Goal: Find contact information: Obtain details needed to contact an individual or organization

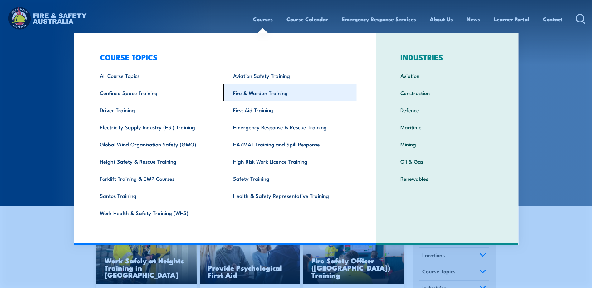
click at [259, 90] on link "Fire & Warden Training" at bounding box center [289, 92] width 133 height 17
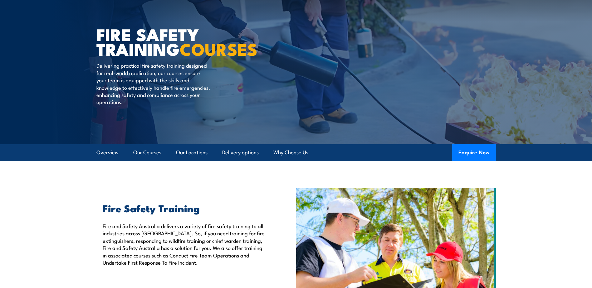
scroll to position [31, 0]
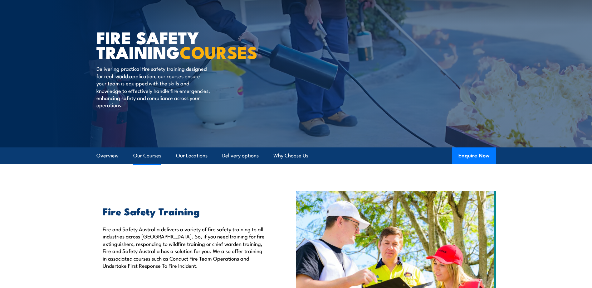
click at [143, 156] on link "Our Courses" at bounding box center [147, 155] width 28 height 17
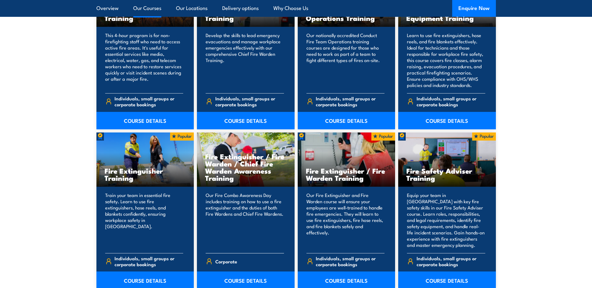
scroll to position [567, 0]
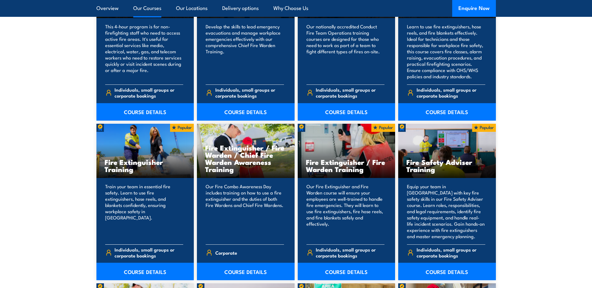
click at [159, 163] on h3 "Fire Extinguisher Training" at bounding box center [144, 165] width 81 height 14
click at [143, 271] on link "COURSE DETAILS" at bounding box center [145, 271] width 98 height 17
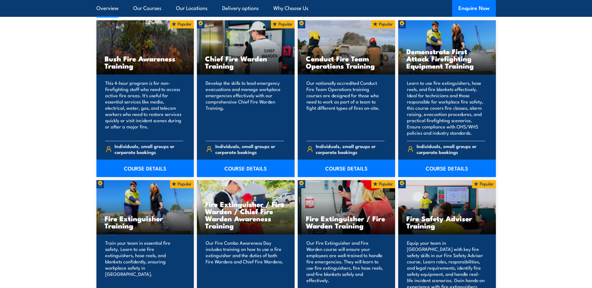
scroll to position [512, 0]
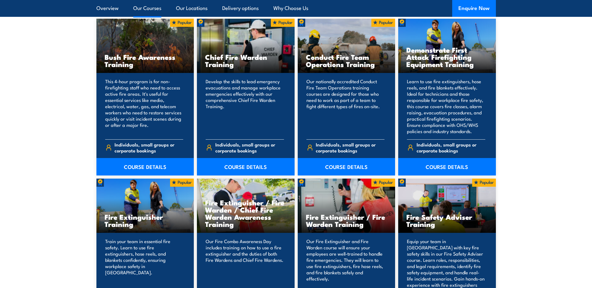
click at [114, 221] on h3 "Fire Extinguisher Training" at bounding box center [144, 220] width 81 height 14
click at [135, 249] on p "Train your team in essential fire safety. Learn to use fire extinguishers, hose…" at bounding box center [144, 266] width 78 height 56
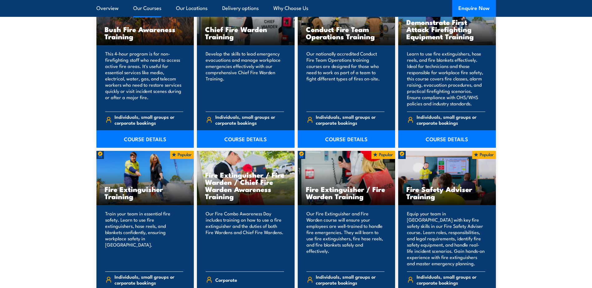
scroll to position [574, 0]
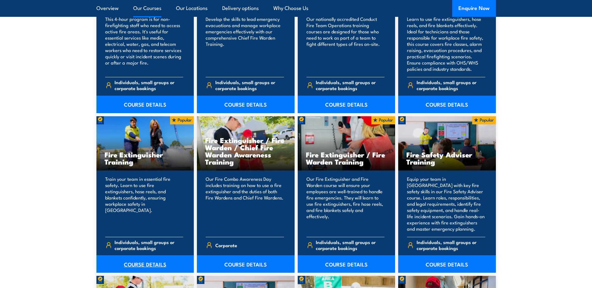
click at [148, 263] on link "COURSE DETAILS" at bounding box center [145, 263] width 98 height 17
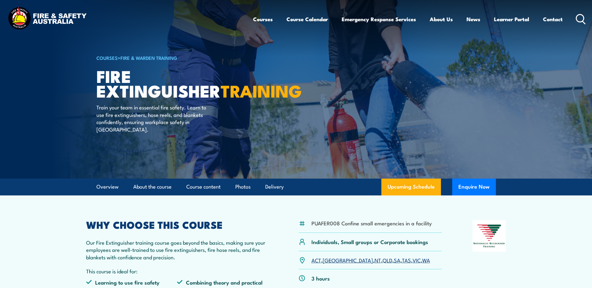
click at [579, 17] on icon at bounding box center [580, 19] width 10 height 10
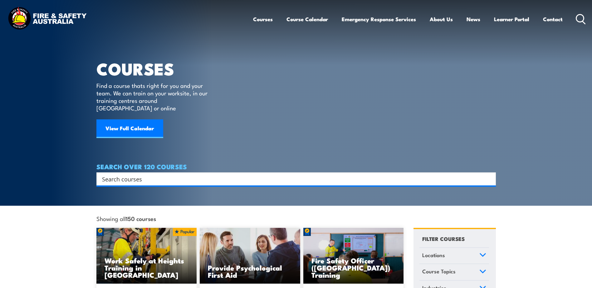
click at [127, 174] on input "Search input" at bounding box center [292, 178] width 380 height 9
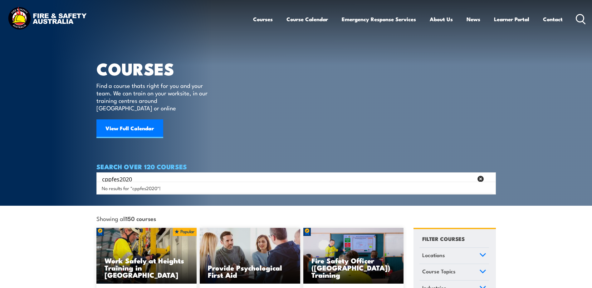
type input "cppfes2020"
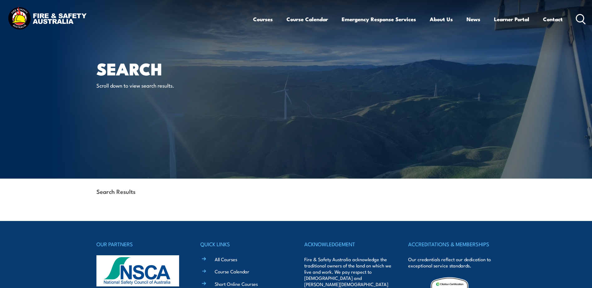
click at [119, 198] on div "Search Results" at bounding box center [295, 192] width 399 height 27
click at [548, 17] on link "Contact" at bounding box center [553, 19] width 20 height 17
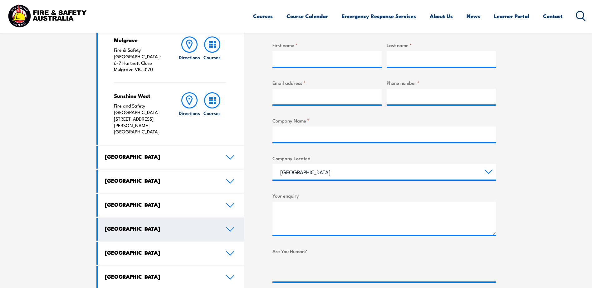
scroll to position [249, 0]
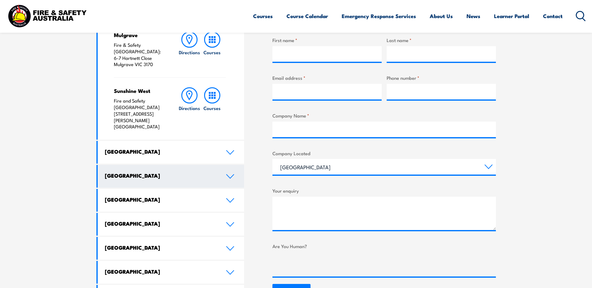
click at [232, 175] on icon at bounding box center [229, 177] width 7 height 4
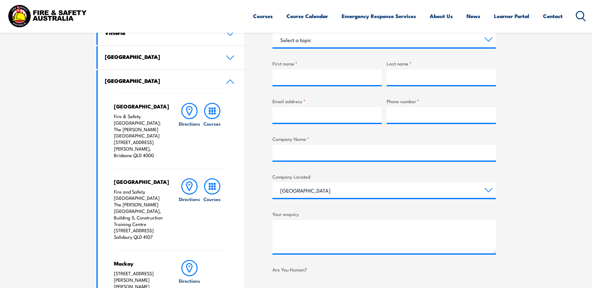
scroll to position [218, 0]
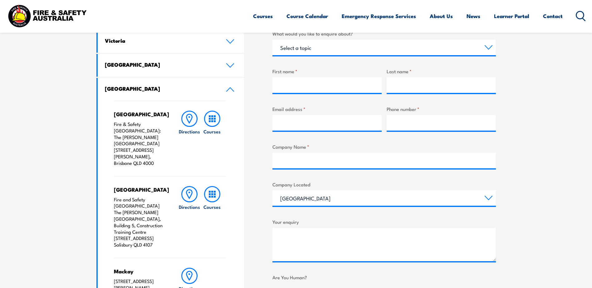
click at [132, 128] on p "Fire & Safety Australia: The George Williams Hotel 317-325 George Street, Brisb…" at bounding box center [140, 144] width 52 height 46
click at [189, 118] on icon at bounding box center [189, 119] width 16 height 16
